Goal: Contribute content: Add original content to the website for others to see

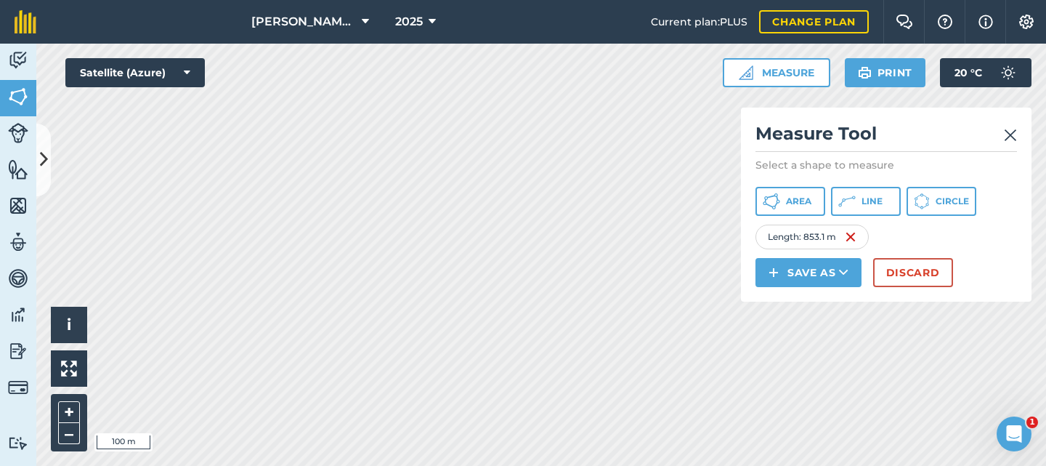
click at [1013, 133] on img at bounding box center [1010, 134] width 13 height 17
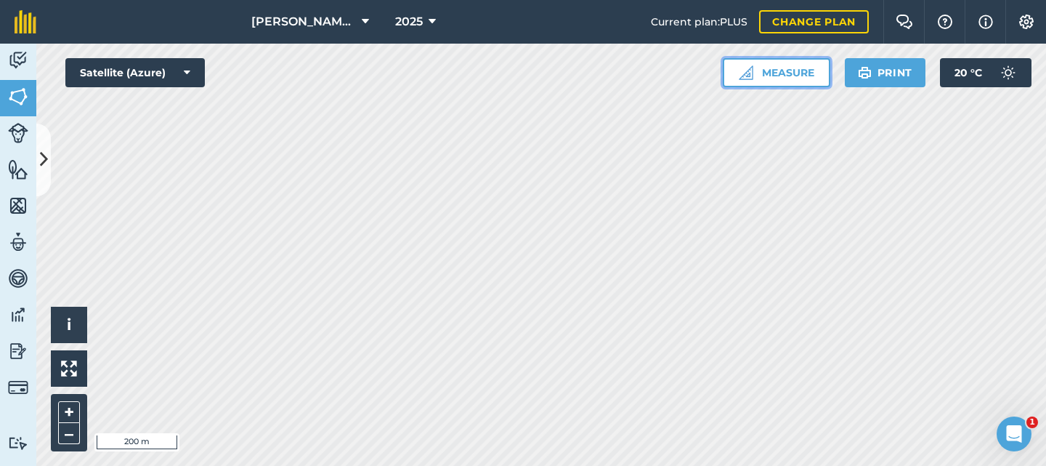
click at [781, 71] on button "Measure" at bounding box center [777, 72] width 108 height 29
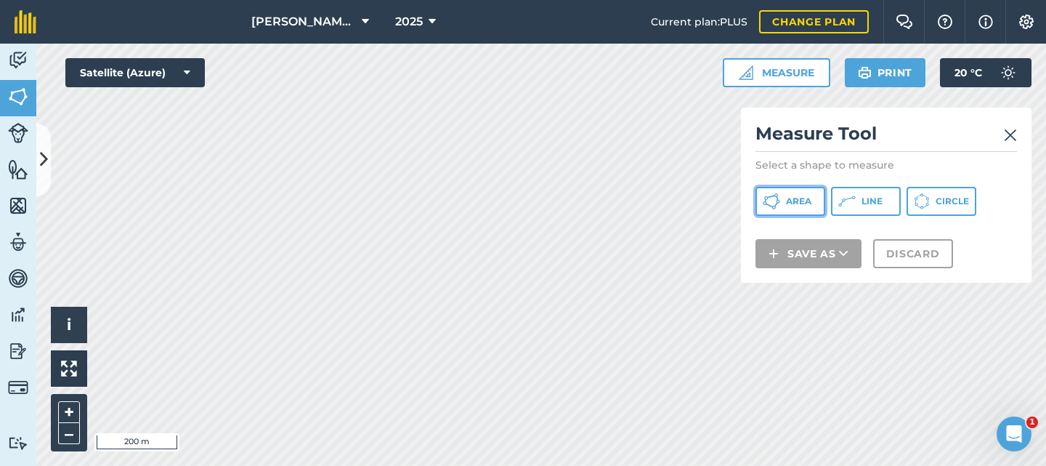
click at [795, 203] on span "Area" at bounding box center [798, 201] width 25 height 12
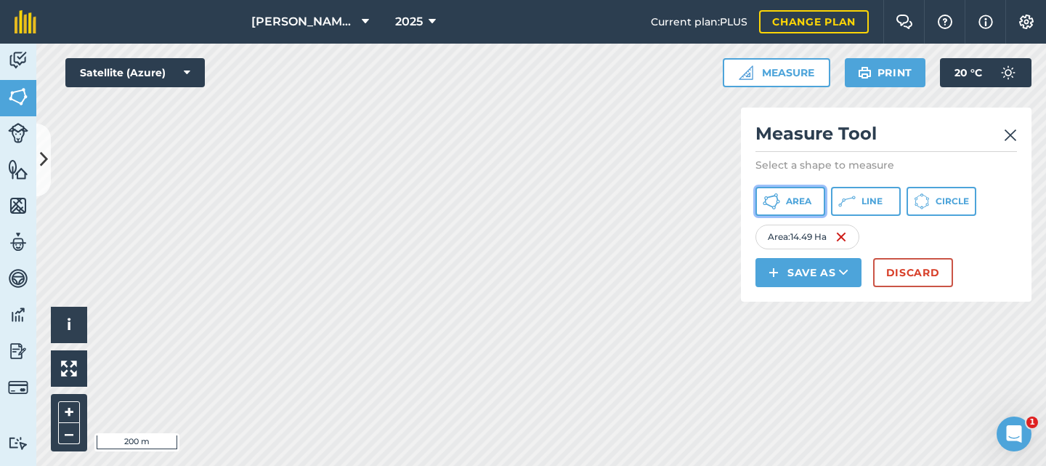
click at [794, 195] on span "Area" at bounding box center [798, 201] width 25 height 12
click at [803, 200] on span "Area" at bounding box center [798, 201] width 25 height 12
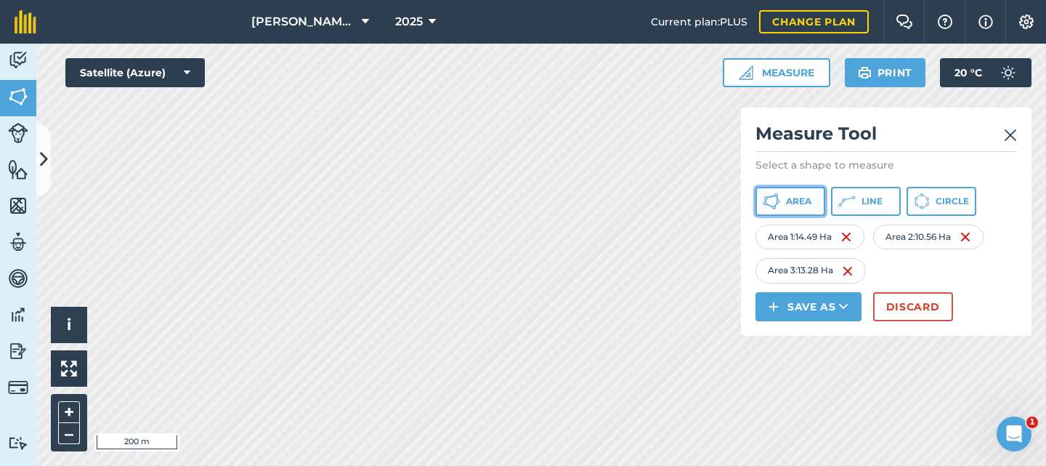
click at [790, 199] on span "Area" at bounding box center [798, 201] width 25 height 12
click at [785, 198] on button "Area" at bounding box center [790, 201] width 70 height 29
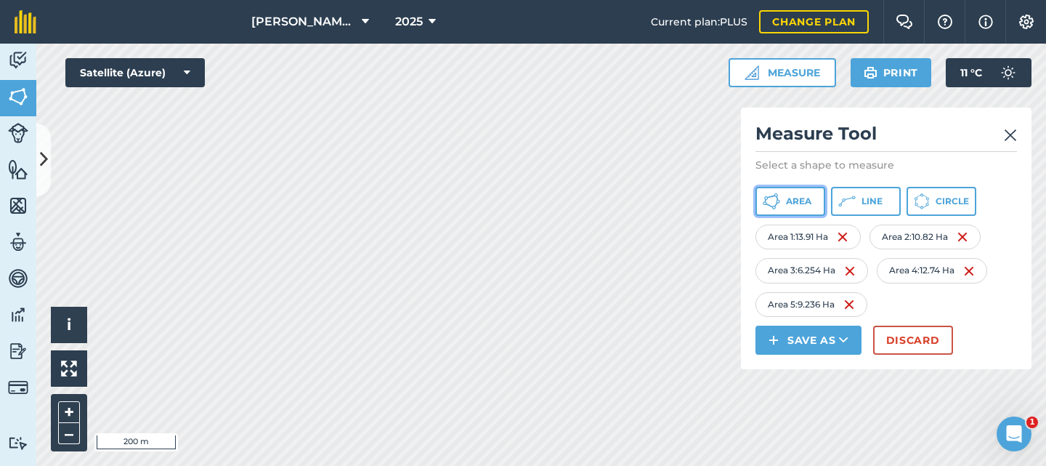
drag, startPoint x: 804, startPoint y: 200, endPoint x: 753, endPoint y: 198, distance: 51.6
click at [803, 200] on span "Area" at bounding box center [798, 201] width 25 height 12
click at [775, 198] on icon at bounding box center [771, 200] width 17 height 17
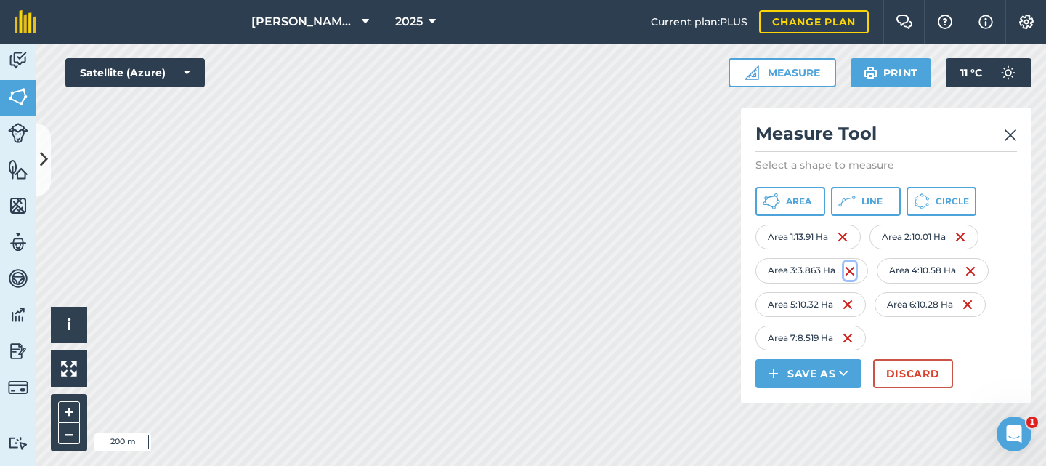
click at [851, 268] on img at bounding box center [850, 270] width 12 height 17
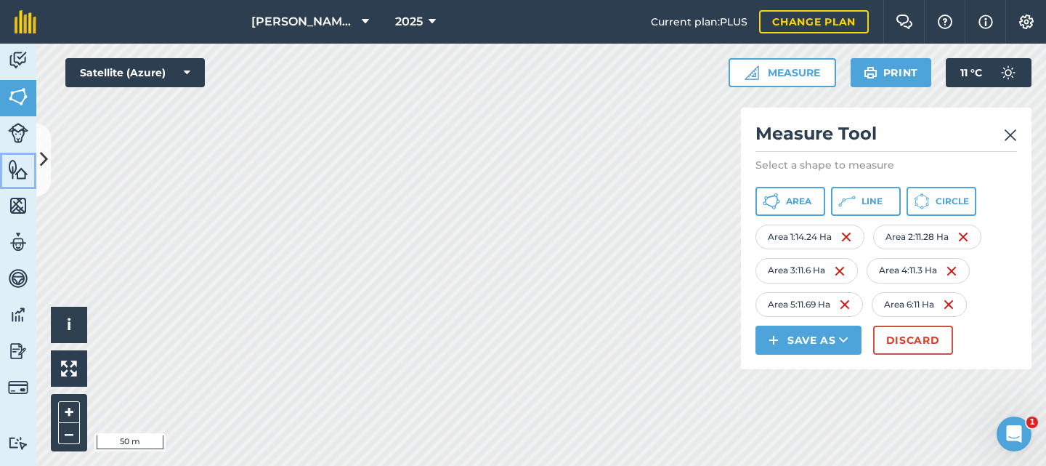
click at [18, 168] on img at bounding box center [18, 169] width 20 height 22
click at [44, 156] on icon at bounding box center [44, 159] width 8 height 25
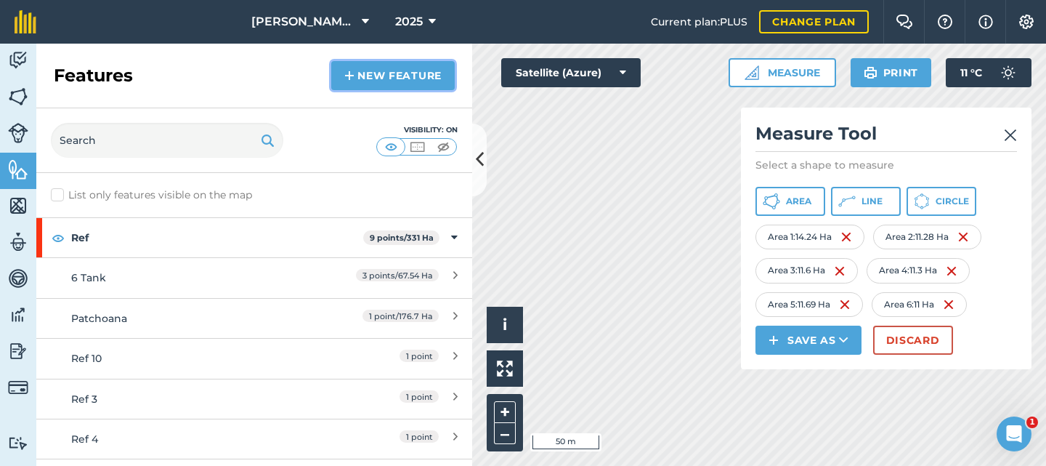
click at [375, 76] on link "New feature" at bounding box center [392, 75] width 123 height 29
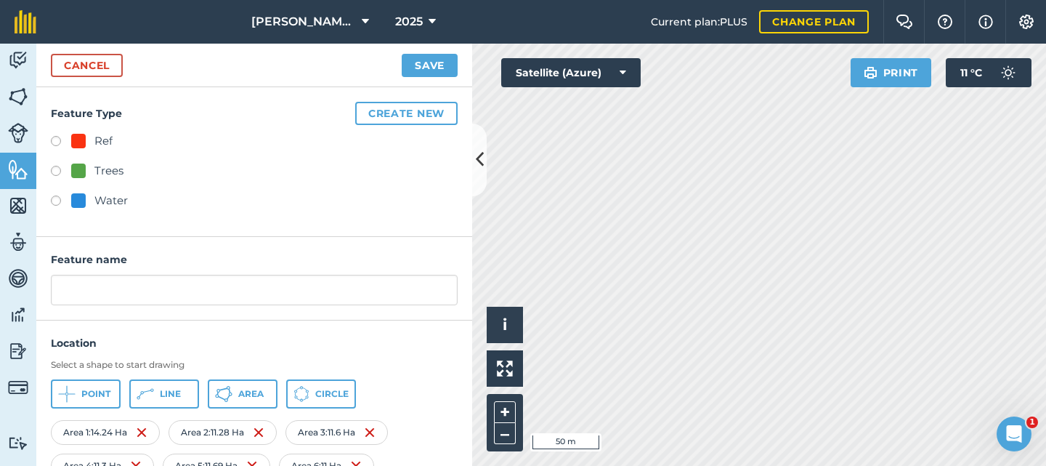
scroll to position [62, 0]
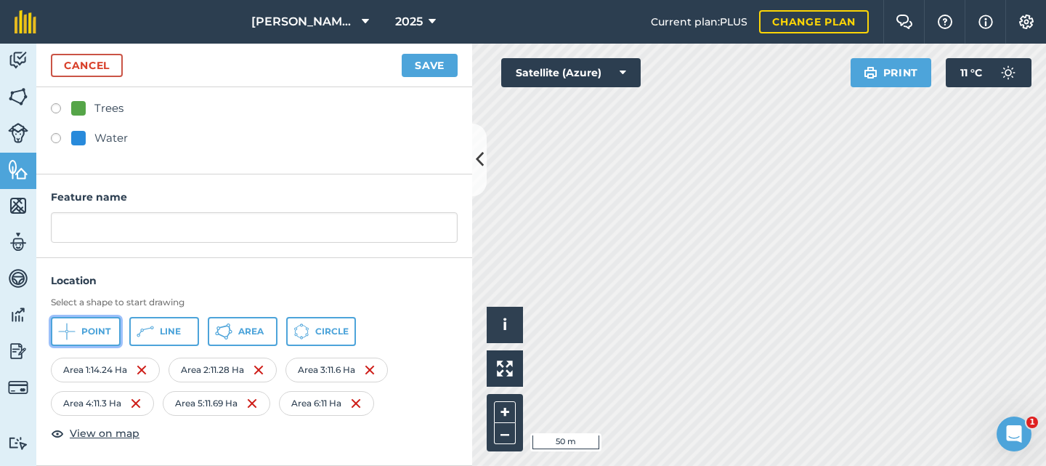
click at [86, 327] on span "Point" at bounding box center [95, 331] width 29 height 12
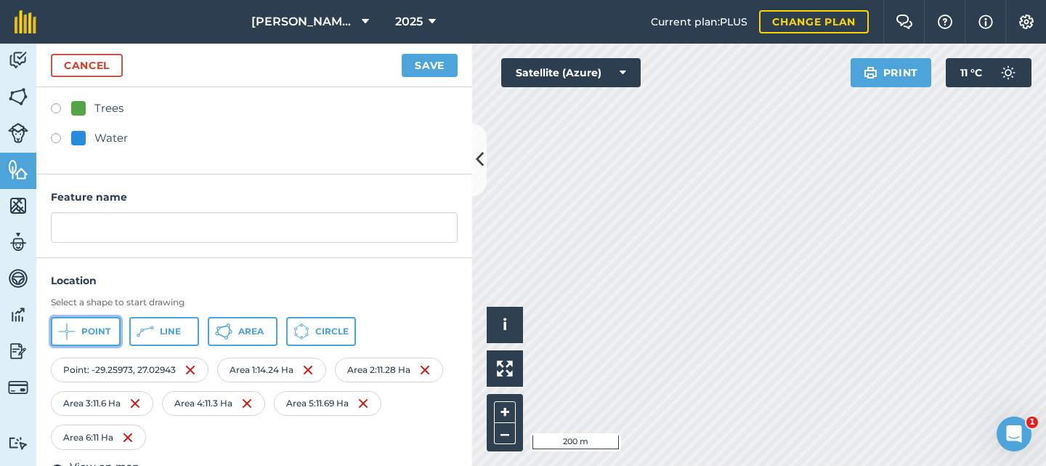
click at [86, 321] on button "Point" at bounding box center [86, 331] width 70 height 29
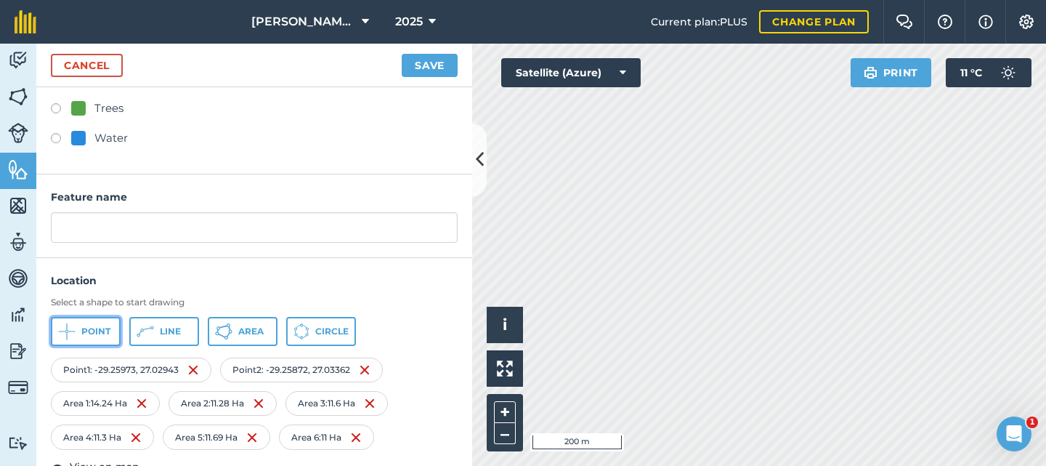
click at [78, 329] on button "Point" at bounding box center [86, 331] width 70 height 29
click at [77, 333] on button "Point" at bounding box center [86, 331] width 70 height 29
click at [81, 329] on span "Point" at bounding box center [95, 331] width 29 height 12
click at [89, 328] on span "Point" at bounding box center [95, 331] width 29 height 12
click at [84, 328] on span "Point" at bounding box center [95, 331] width 29 height 12
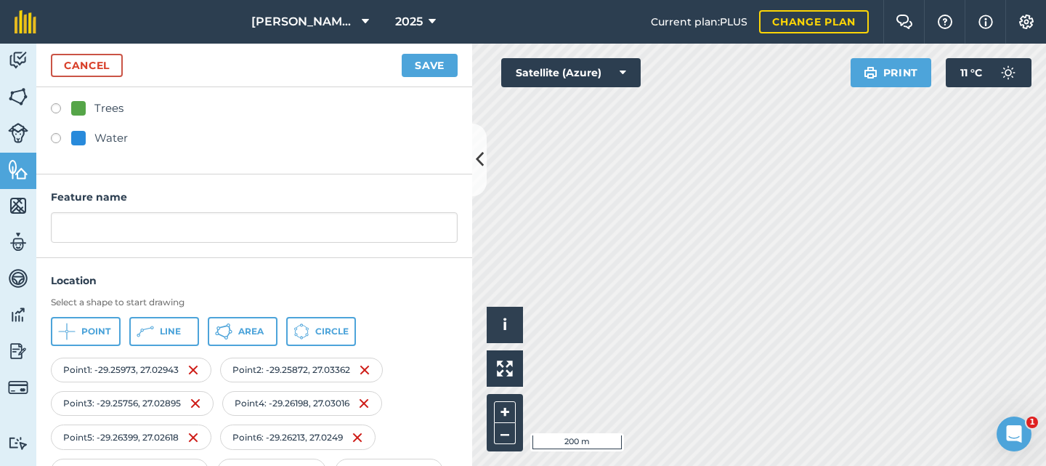
scroll to position [197, 0]
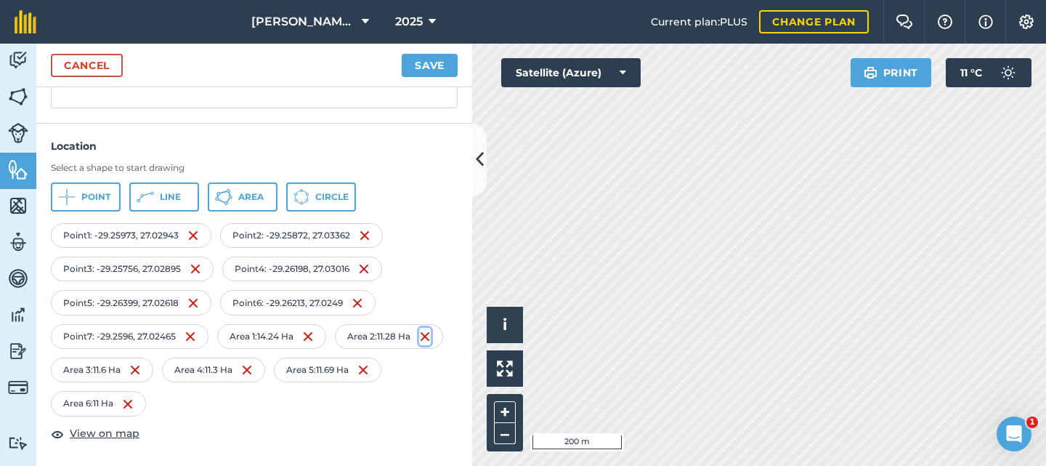
click at [419, 345] on img at bounding box center [425, 336] width 12 height 17
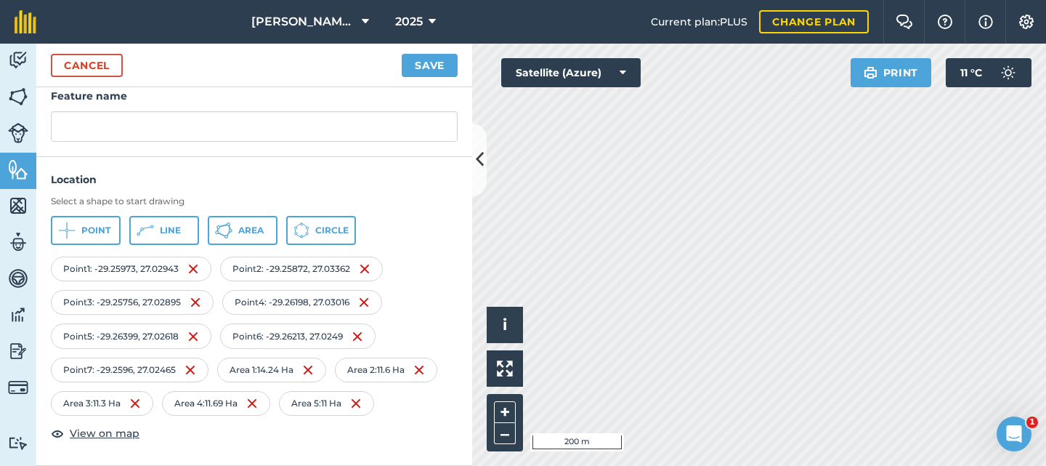
scroll to position [163, 0]
click at [141, 402] on img at bounding box center [135, 402] width 12 height 17
click at [141, 402] on img at bounding box center [140, 402] width 12 height 17
click at [133, 402] on img at bounding box center [128, 402] width 12 height 17
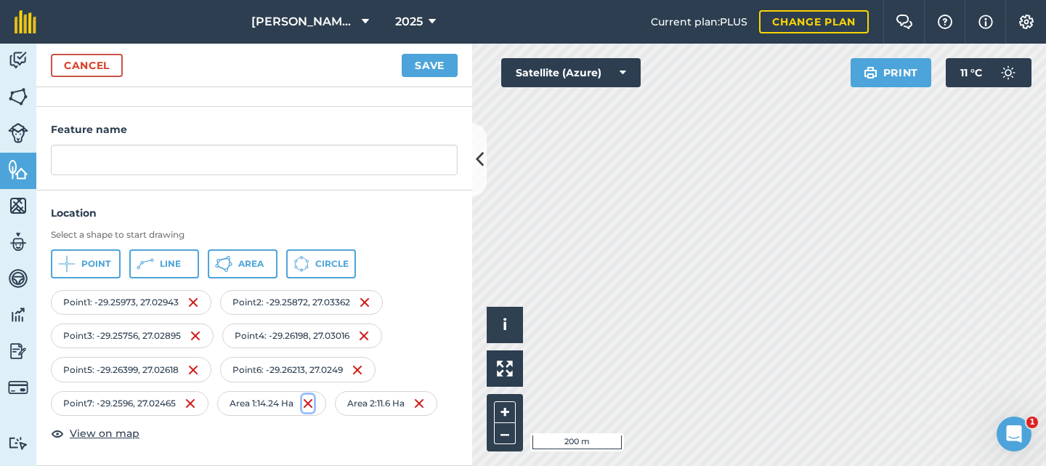
click at [314, 401] on img at bounding box center [308, 402] width 12 height 17
click at [300, 406] on img at bounding box center [294, 402] width 12 height 17
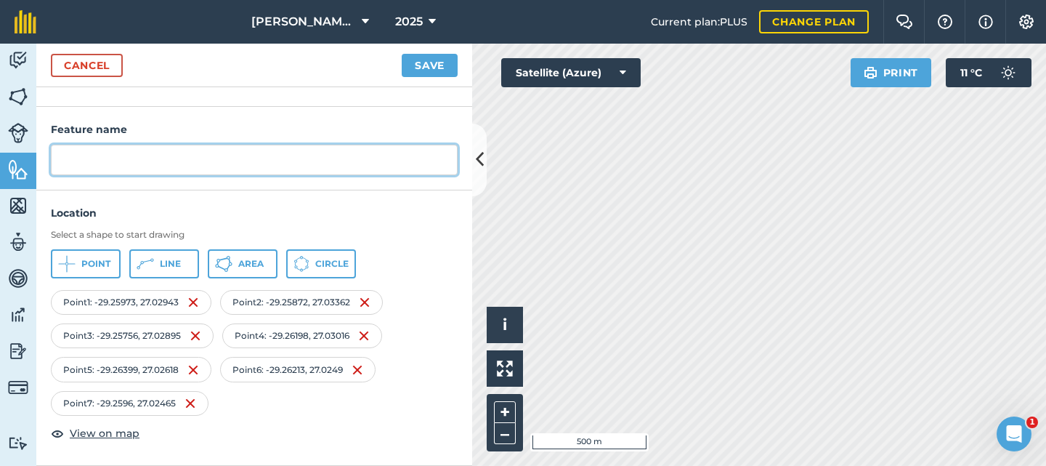
click at [128, 158] on input "text" at bounding box center [254, 160] width 407 height 31
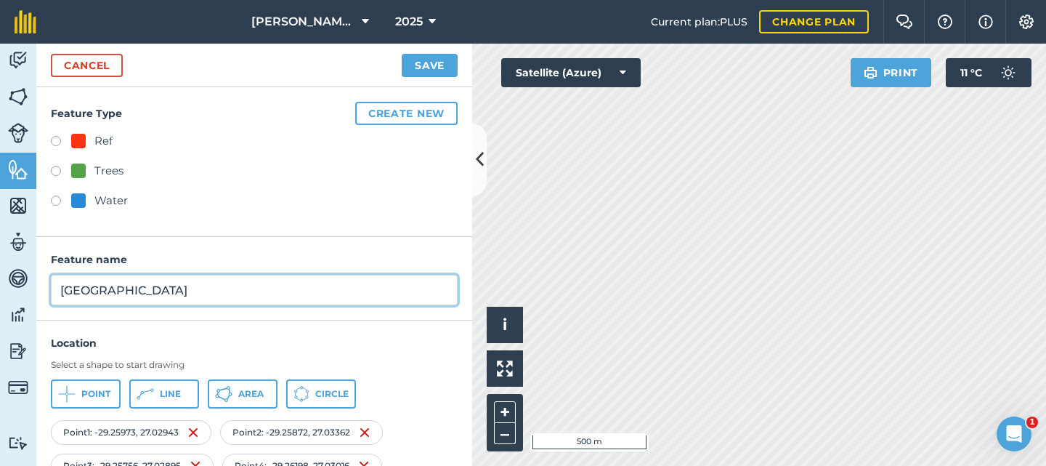
type input "[GEOGRAPHIC_DATA]"
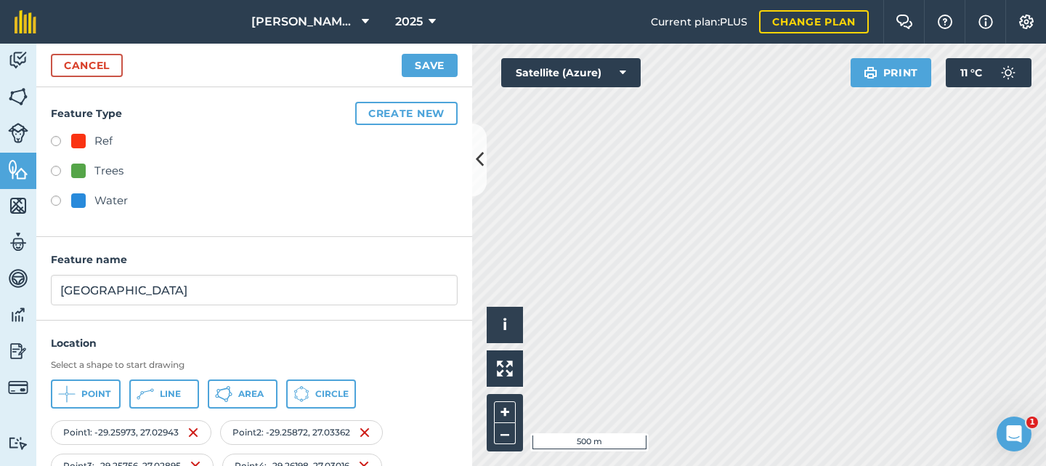
click at [57, 142] on label at bounding box center [61, 143] width 20 height 15
radio input "true"
click at [411, 64] on button "Save" at bounding box center [430, 65] width 56 height 23
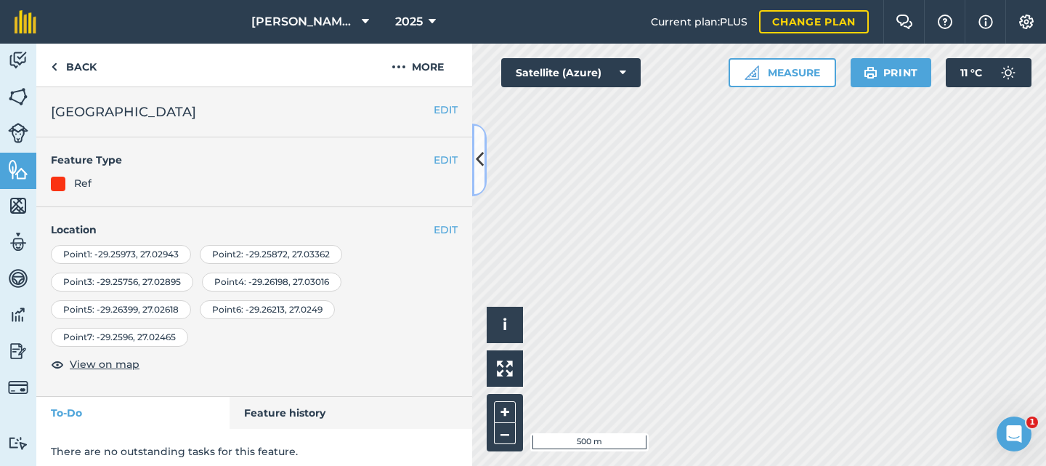
click at [477, 161] on icon at bounding box center [480, 159] width 8 height 25
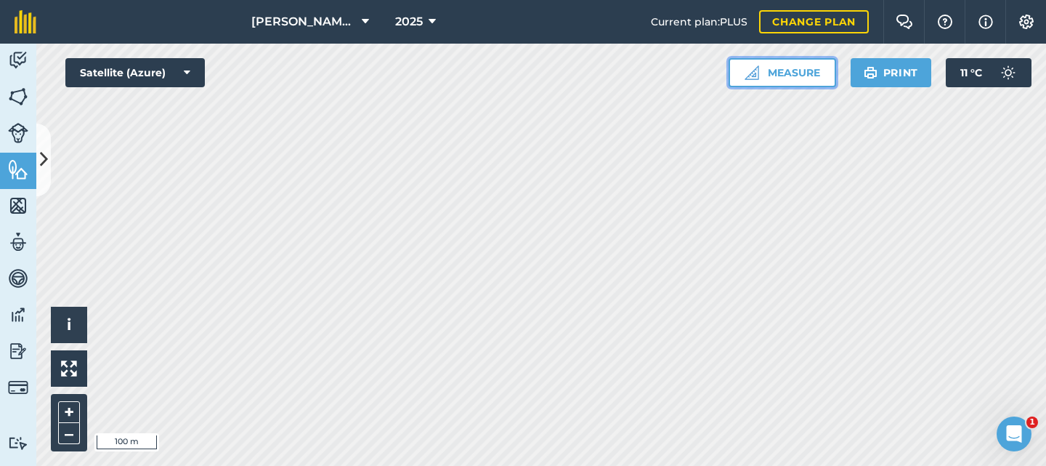
click at [785, 76] on button "Measure" at bounding box center [783, 72] width 108 height 29
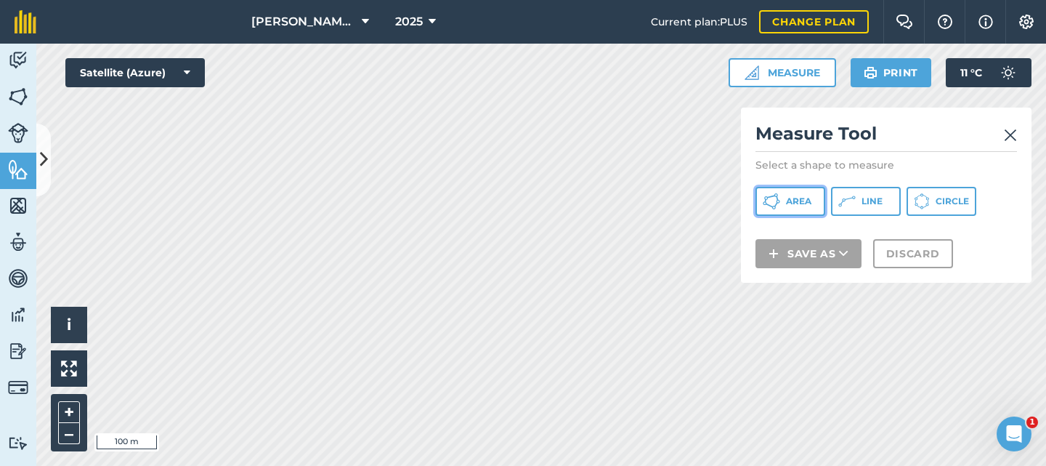
click at [790, 197] on span "Area" at bounding box center [798, 201] width 25 height 12
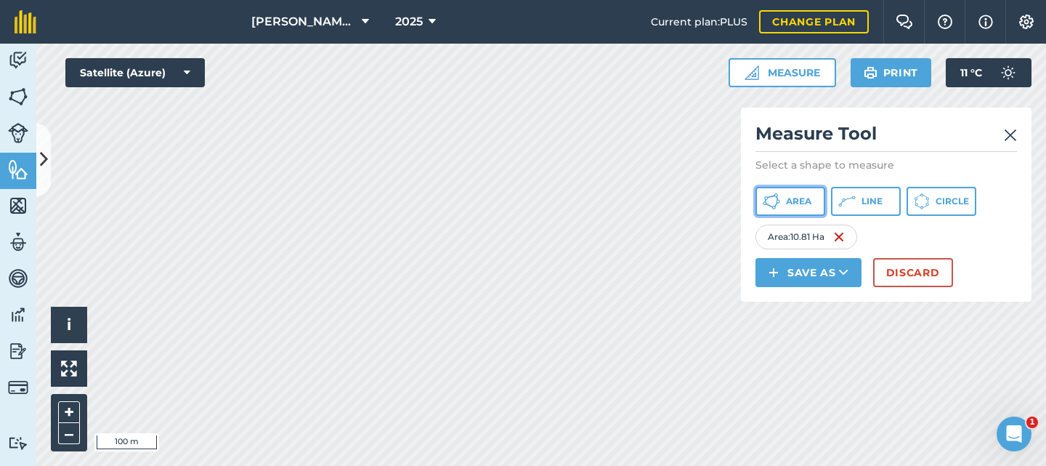
click at [777, 193] on icon at bounding box center [771, 200] width 17 height 17
click at [803, 201] on span "Area" at bounding box center [798, 201] width 25 height 12
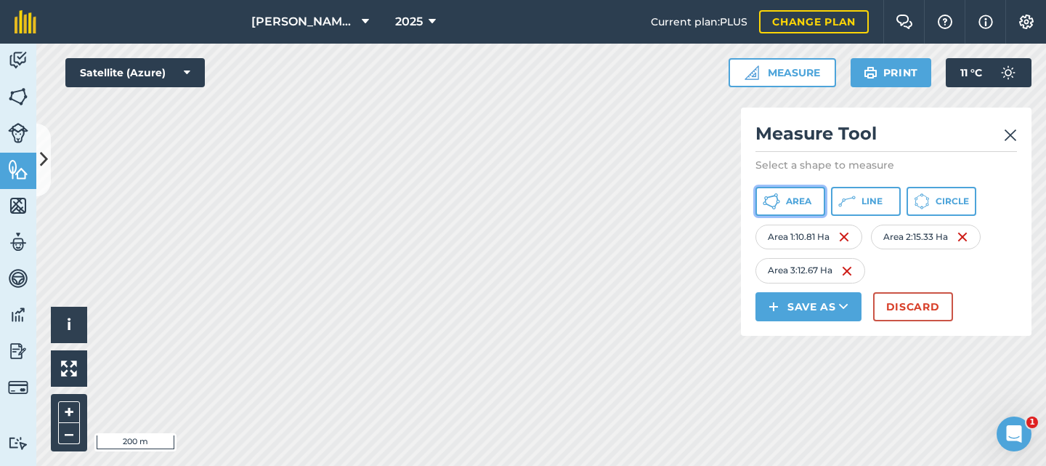
click at [791, 200] on span "Area" at bounding box center [798, 201] width 25 height 12
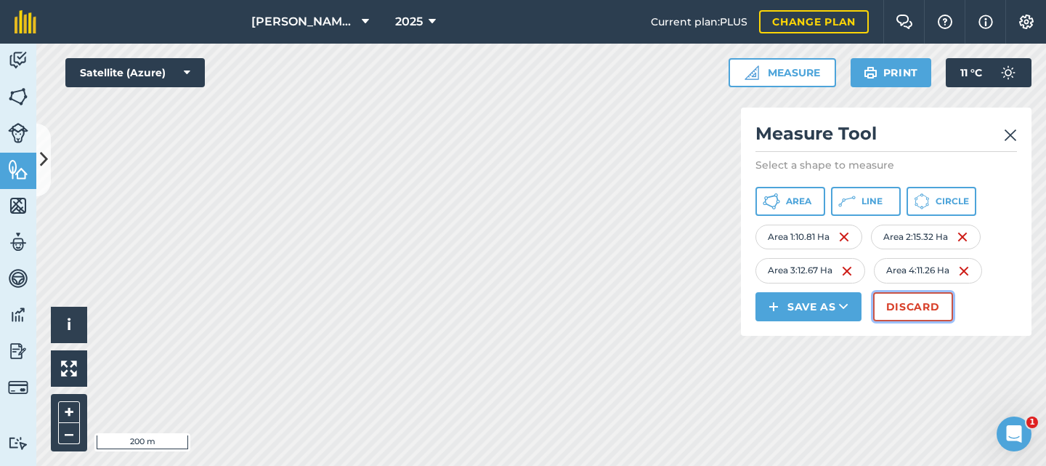
click at [903, 299] on button "Discard" at bounding box center [913, 306] width 80 height 29
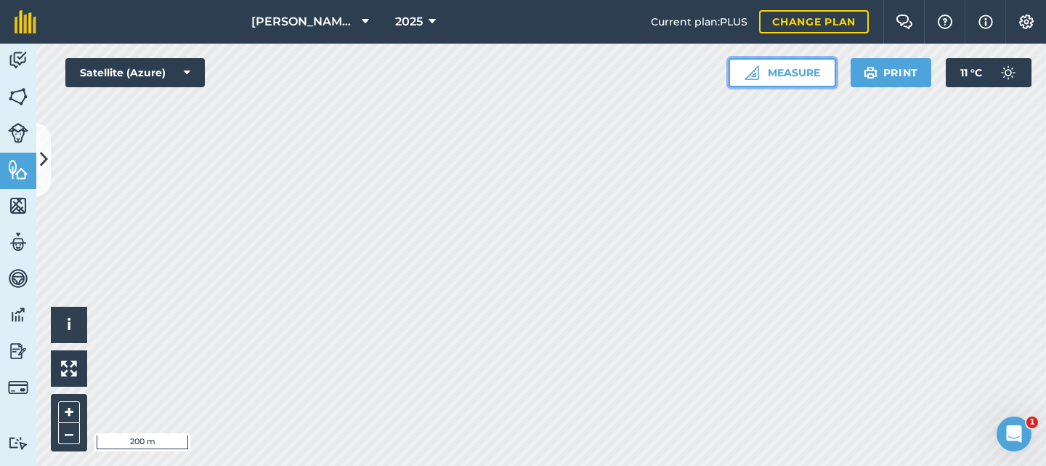
click at [797, 81] on button "Measure" at bounding box center [783, 72] width 108 height 29
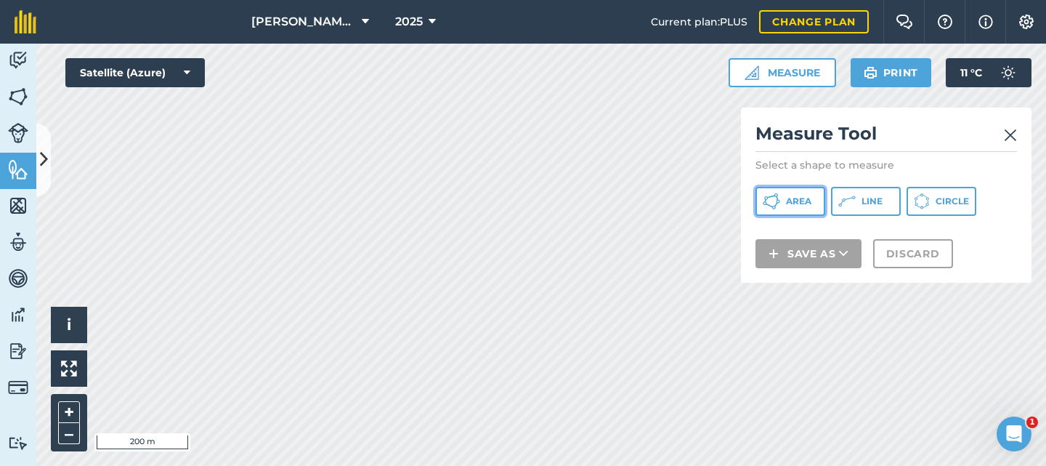
click at [795, 200] on span "Area" at bounding box center [798, 201] width 25 height 12
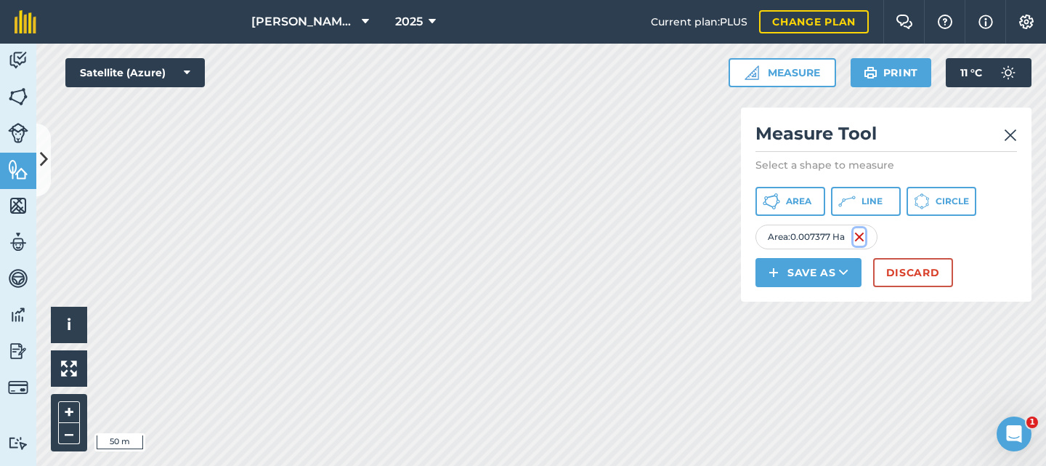
click at [865, 240] on img at bounding box center [859, 236] width 12 height 17
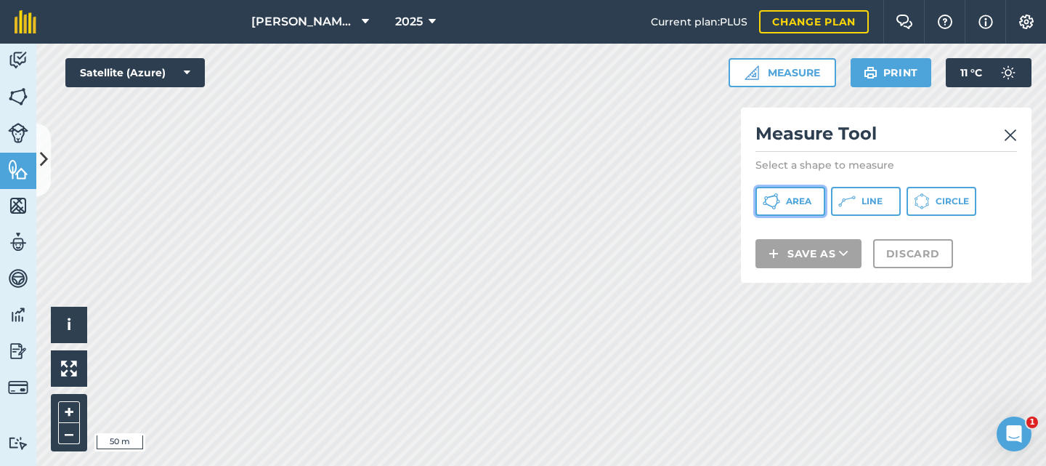
click at [798, 196] on span "Area" at bounding box center [798, 201] width 25 height 12
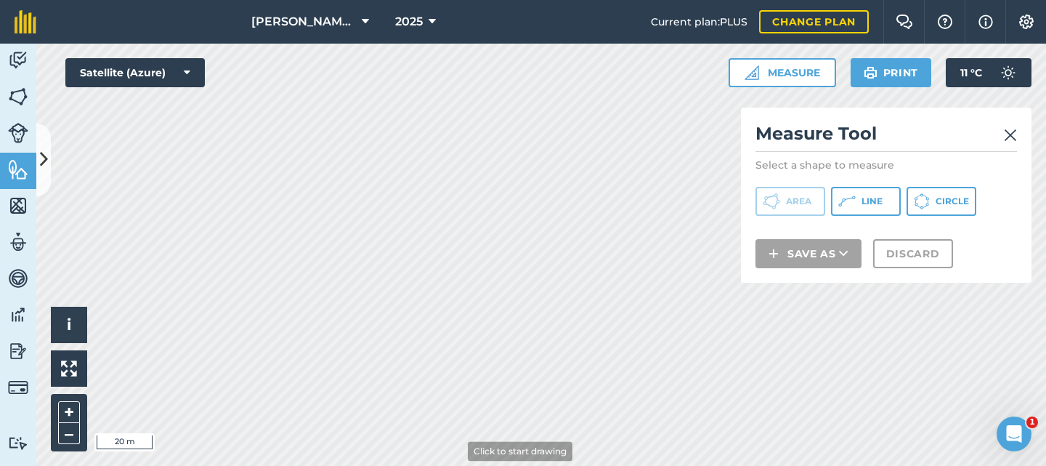
click at [455, 465] on html "[PERSON_NAME] Farms 2025 Current plan : PLUS Change plan Farm Chat Help Info Se…" at bounding box center [523, 233] width 1046 height 466
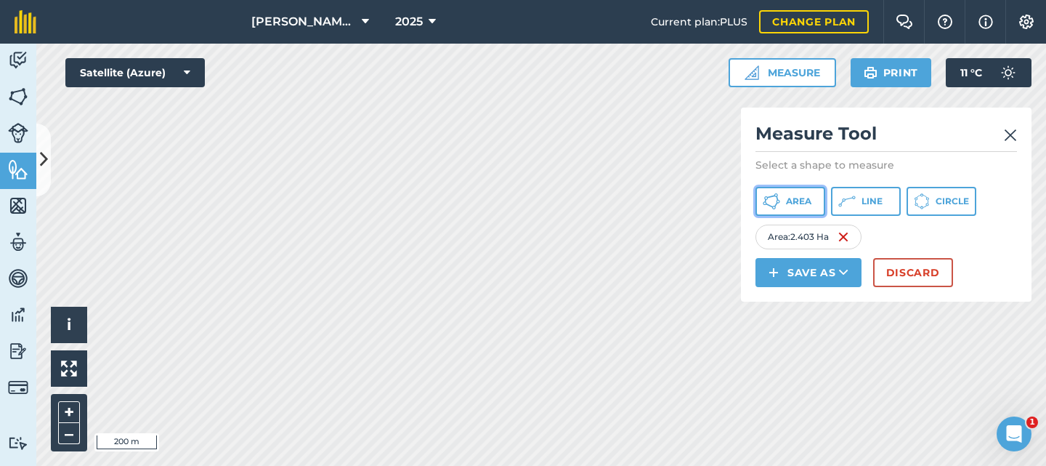
click at [786, 204] on span "Area" at bounding box center [798, 201] width 25 height 12
click at [792, 202] on span "Area" at bounding box center [798, 201] width 25 height 12
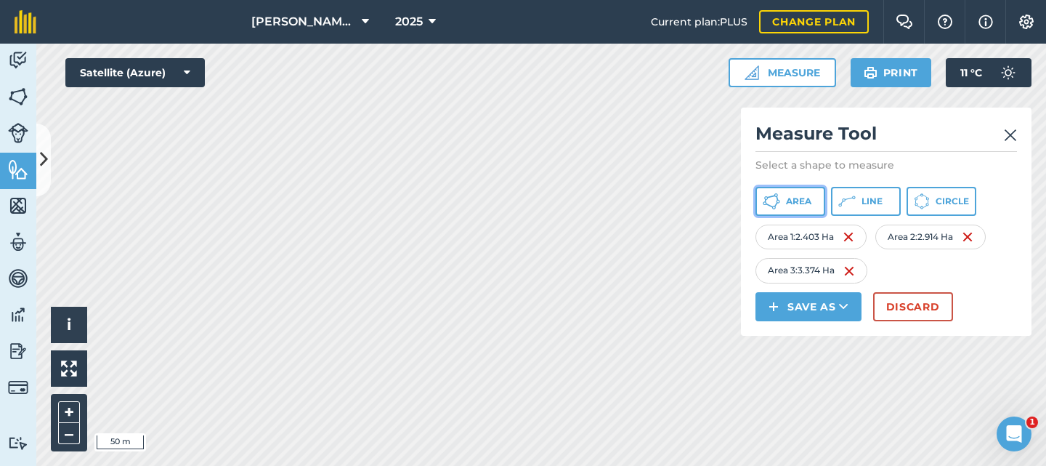
click at [802, 196] on span "Area" at bounding box center [798, 201] width 25 height 12
click at [809, 198] on span "Area" at bounding box center [798, 201] width 25 height 12
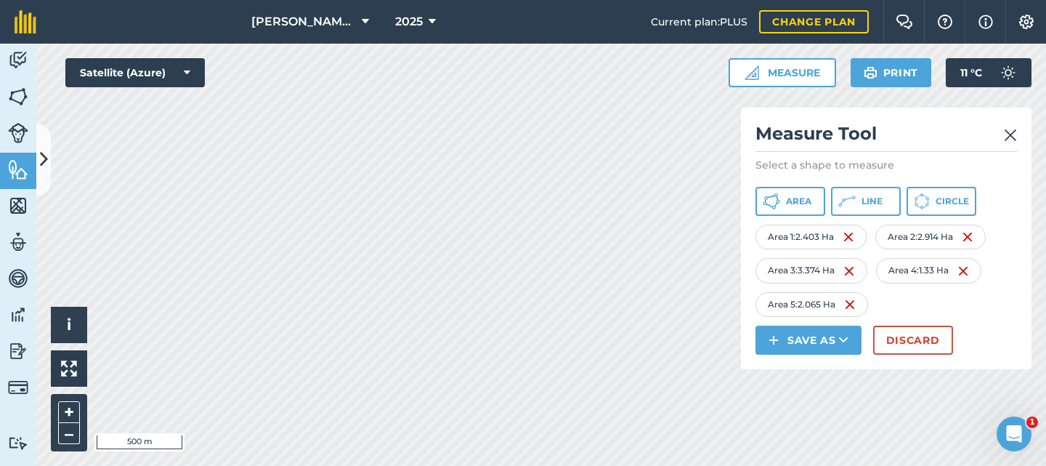
click at [1009, 135] on img at bounding box center [1010, 134] width 13 height 17
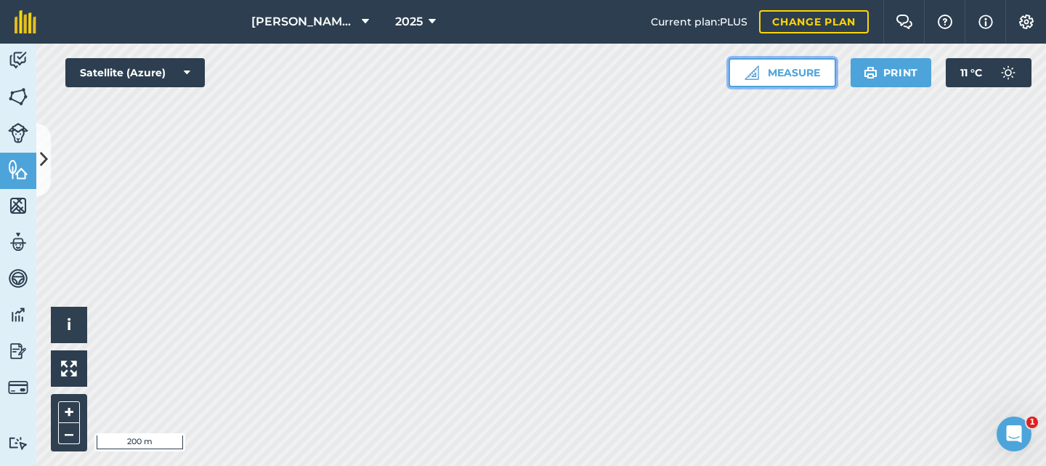
click at [787, 70] on button "Measure" at bounding box center [783, 72] width 108 height 29
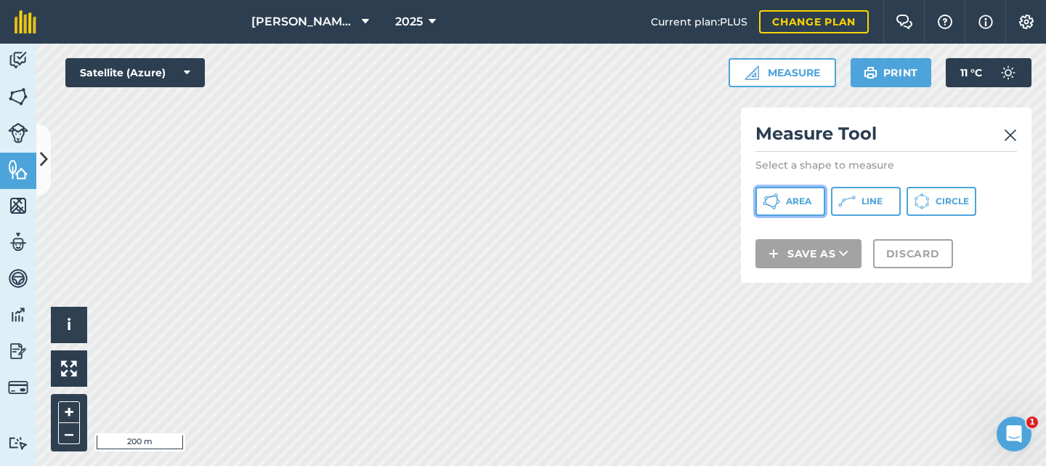
click at [797, 198] on span "Area" at bounding box center [798, 201] width 25 height 12
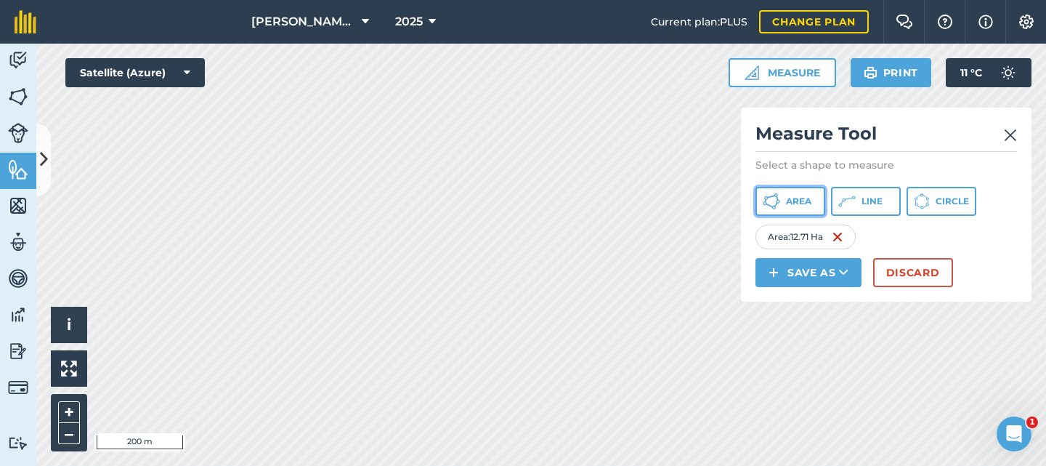
click at [799, 202] on span "Area" at bounding box center [798, 201] width 25 height 12
click at [42, 151] on icon at bounding box center [44, 159] width 8 height 25
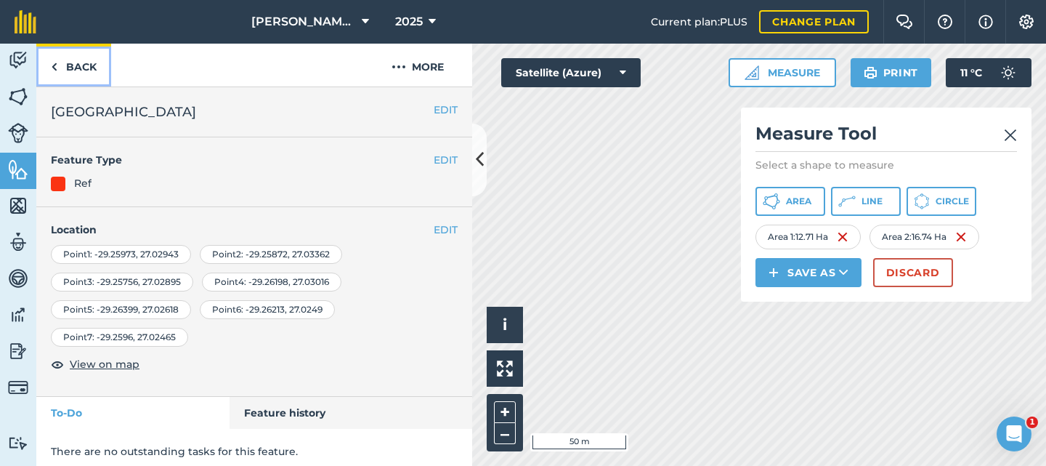
click at [61, 62] on link "Back" at bounding box center [73, 65] width 75 height 43
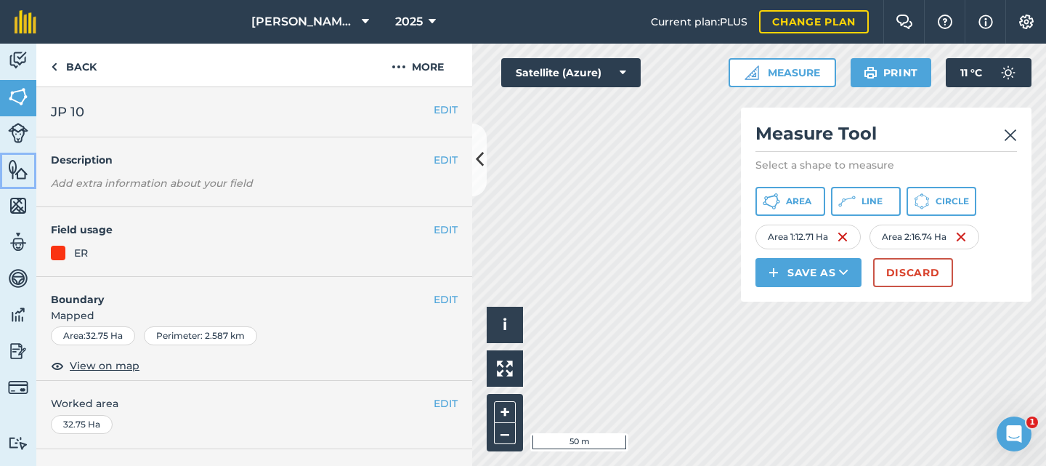
click at [15, 163] on img at bounding box center [18, 169] width 20 height 22
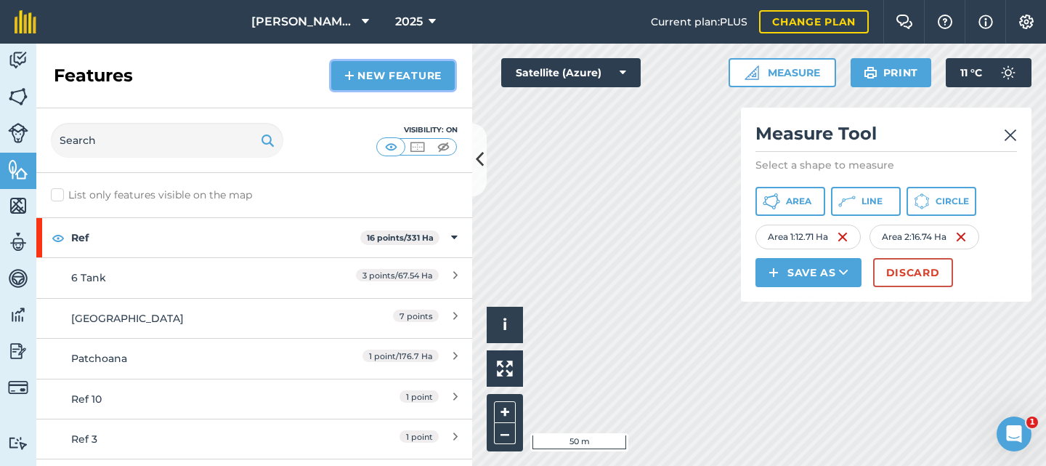
click at [385, 73] on link "New feature" at bounding box center [392, 75] width 123 height 29
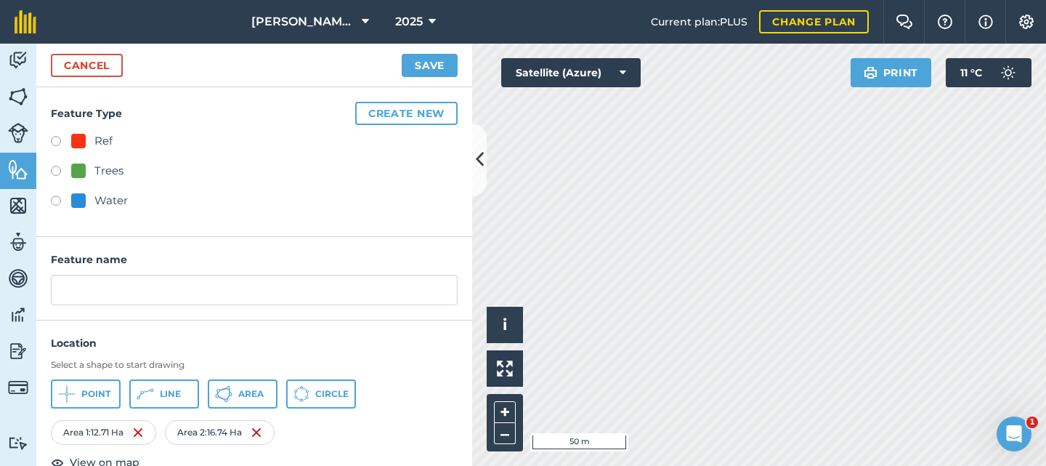
click at [52, 137] on label at bounding box center [61, 143] width 20 height 15
radio input "true"
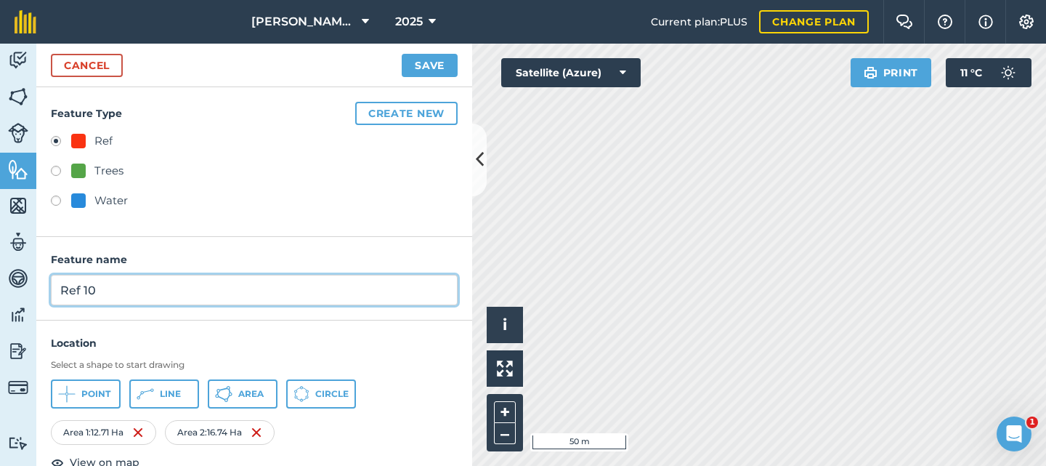
drag, startPoint x: 123, startPoint y: 290, endPoint x: 52, endPoint y: 291, distance: 71.9
click at [52, 291] on input "Ref 10" at bounding box center [254, 290] width 407 height 31
type input "[GEOGRAPHIC_DATA]"
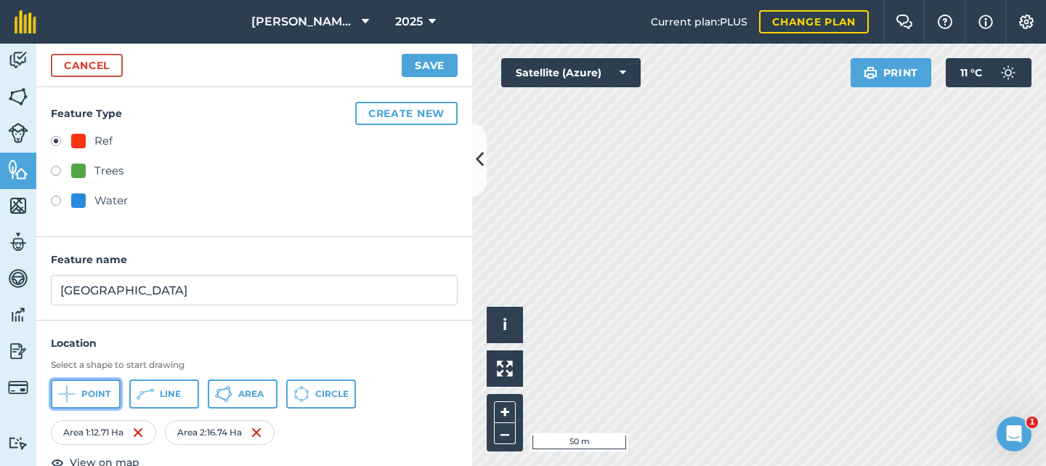
click at [93, 389] on span "Point" at bounding box center [95, 394] width 29 height 12
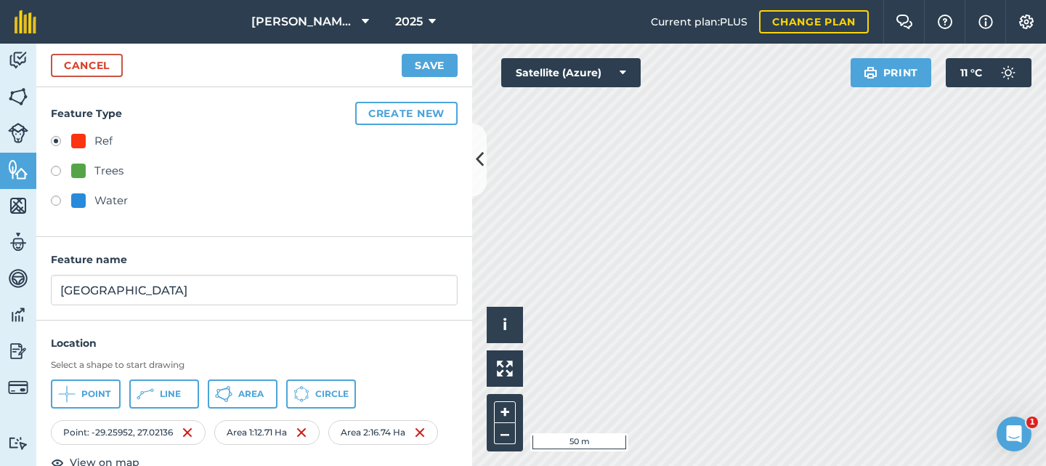
scroll to position [29, 0]
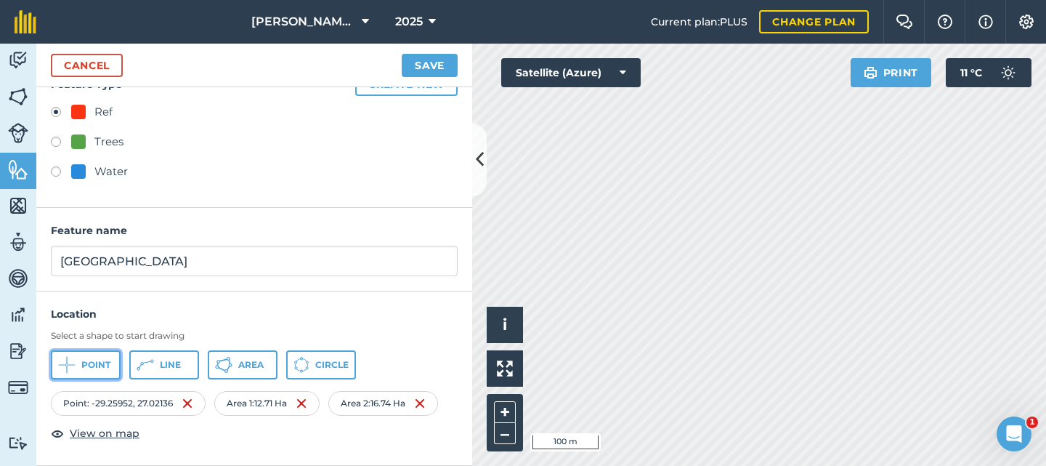
click at [89, 366] on span "Point" at bounding box center [95, 365] width 29 height 12
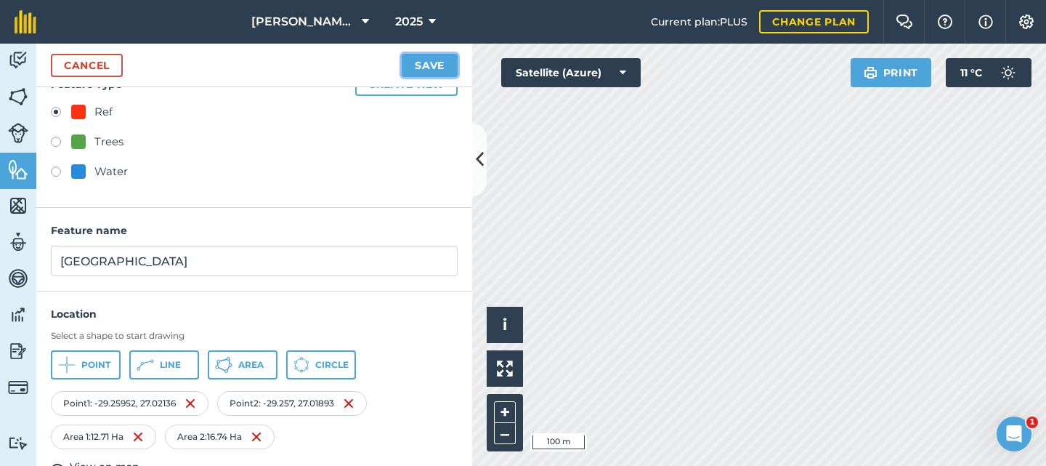
click at [421, 60] on button "Save" at bounding box center [430, 65] width 56 height 23
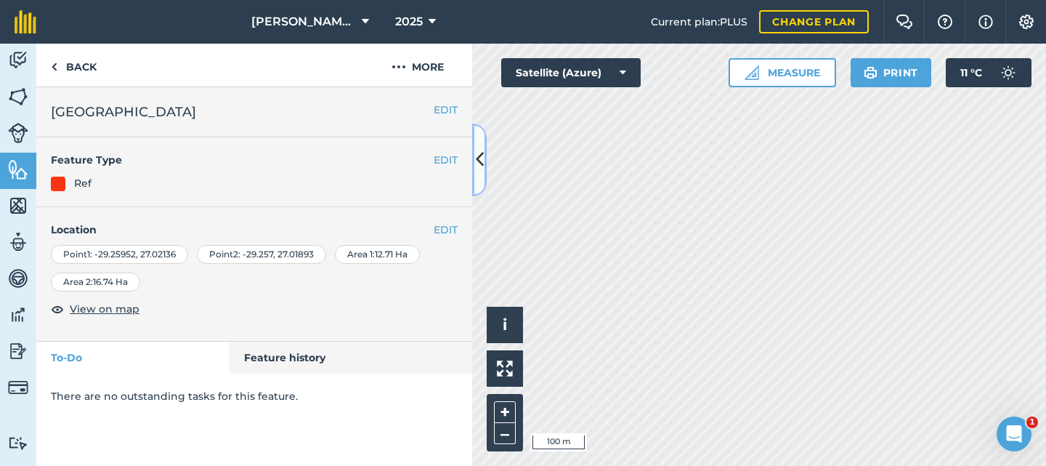
click at [478, 162] on icon at bounding box center [480, 159] width 8 height 25
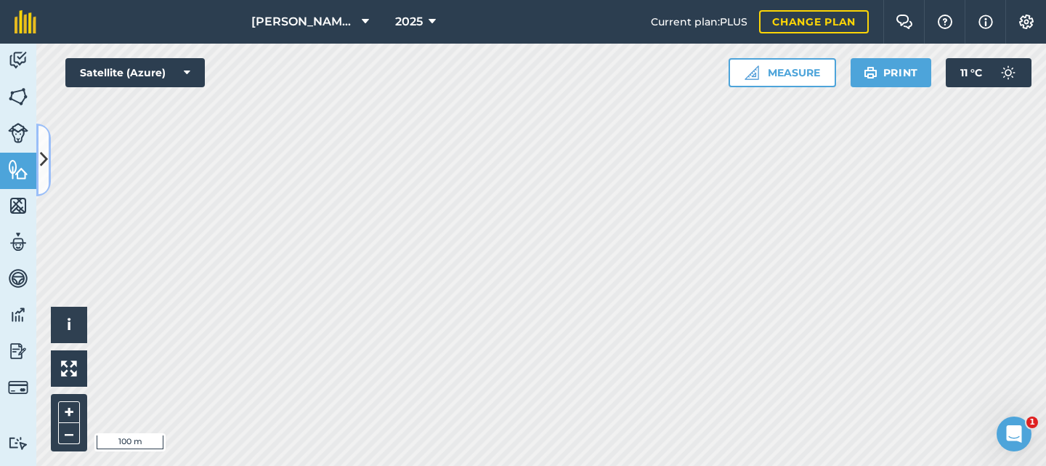
click at [44, 156] on icon at bounding box center [44, 159] width 8 height 25
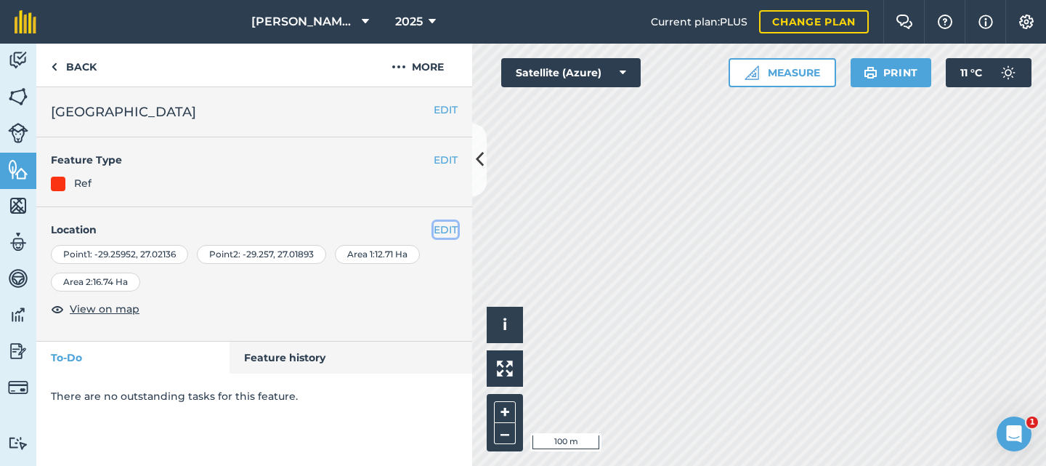
click at [440, 227] on button "EDIT" at bounding box center [446, 230] width 24 height 16
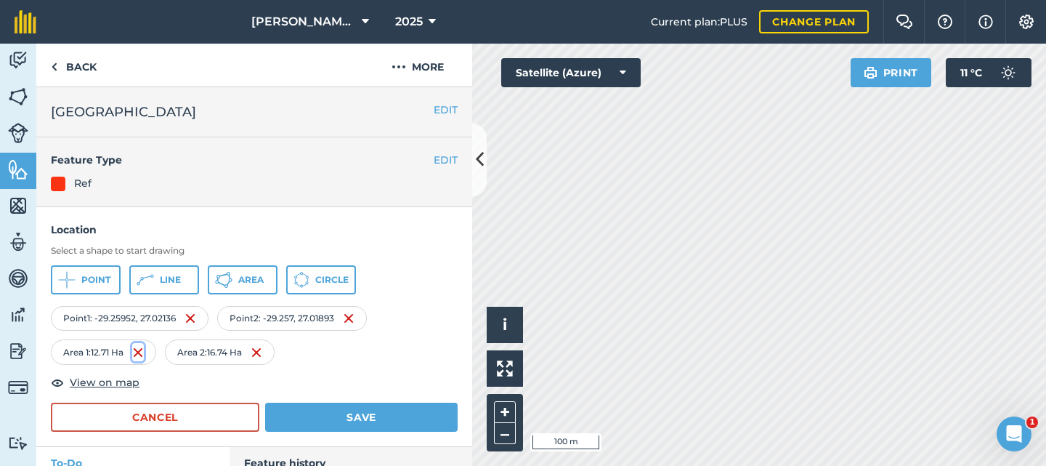
click at [142, 352] on img at bounding box center [138, 352] width 12 height 17
click at [134, 350] on img at bounding box center [135, 352] width 12 height 17
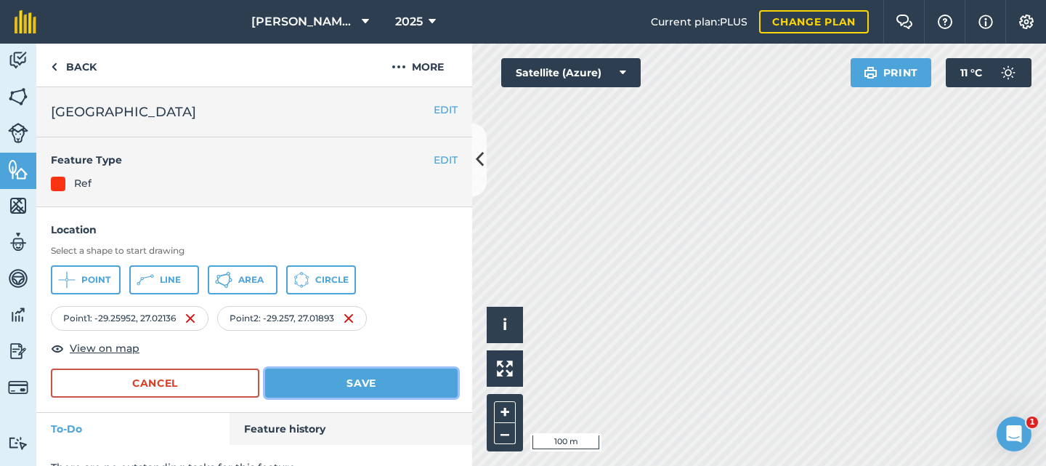
click at [309, 386] on button "Save" at bounding box center [361, 382] width 192 height 29
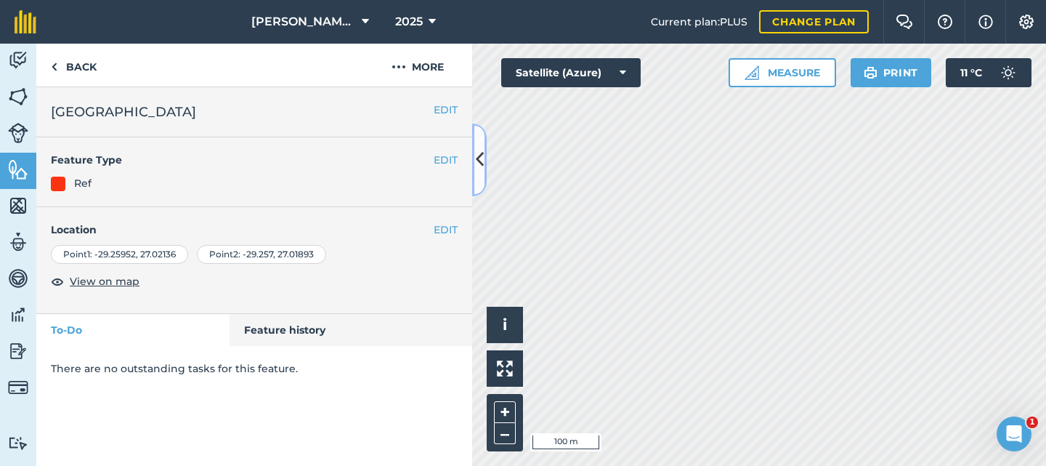
click at [481, 160] on icon at bounding box center [480, 159] width 8 height 25
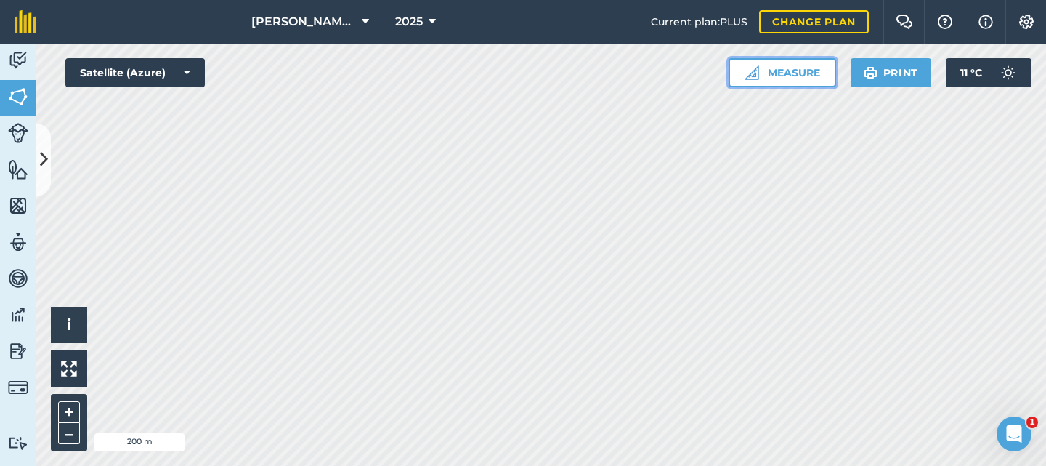
click at [800, 71] on button "Measure" at bounding box center [783, 72] width 108 height 29
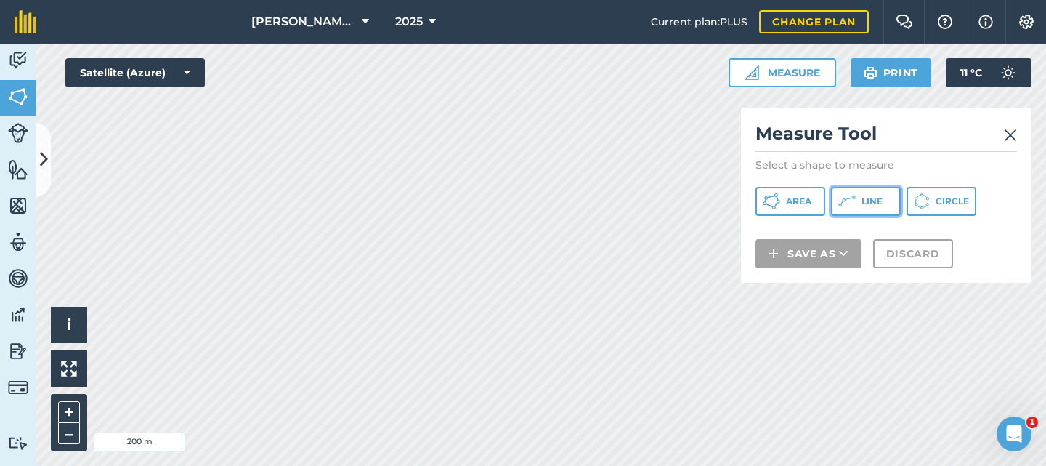
click at [862, 197] on span "Line" at bounding box center [871, 201] width 21 height 12
